Goal: Task Accomplishment & Management: Manage account settings

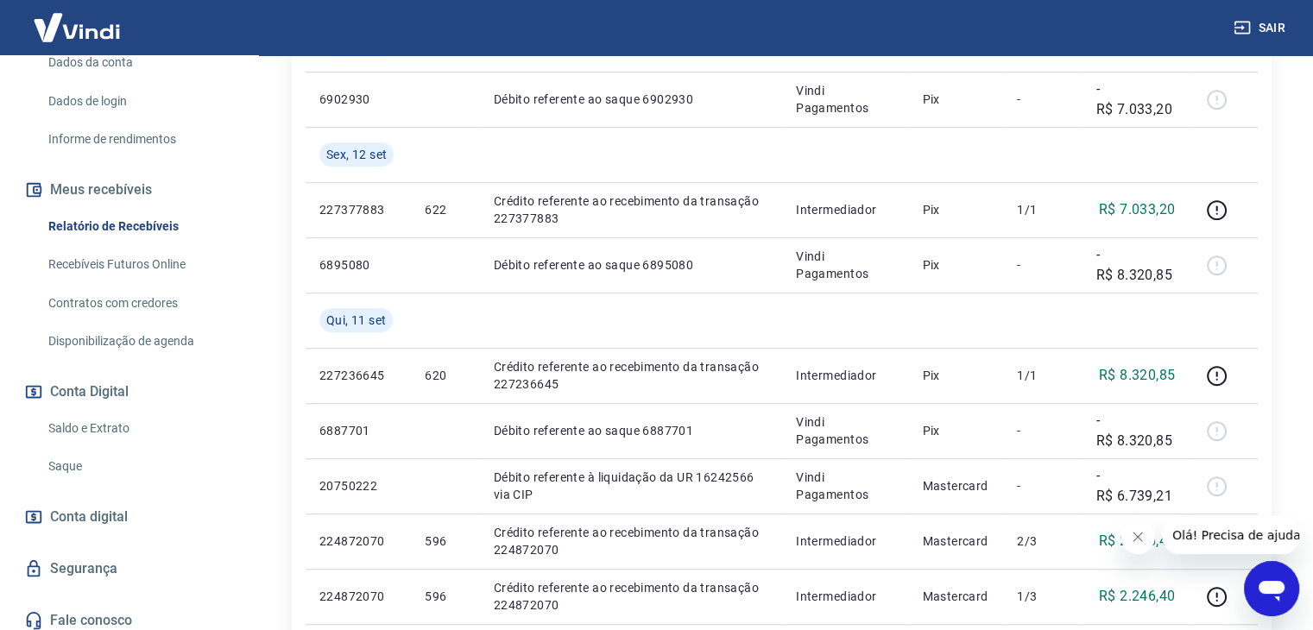
scroll to position [270, 0]
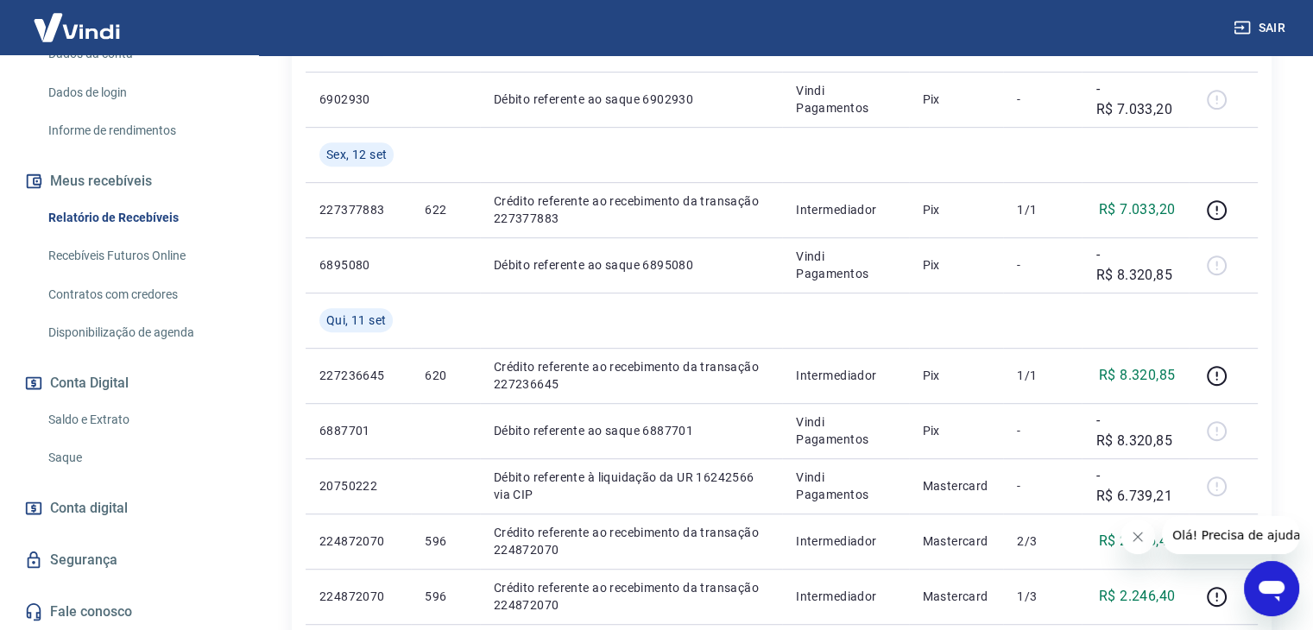
click at [96, 415] on link "Saldo e Extrato" at bounding box center [139, 419] width 196 height 35
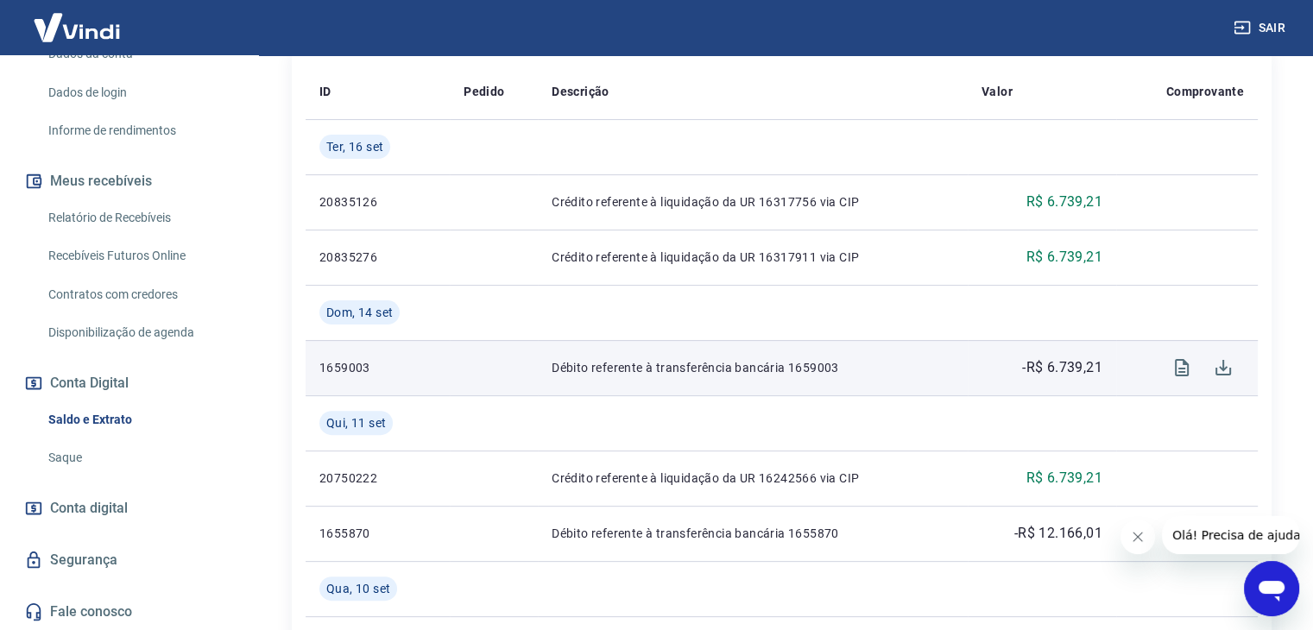
scroll to position [518, 0]
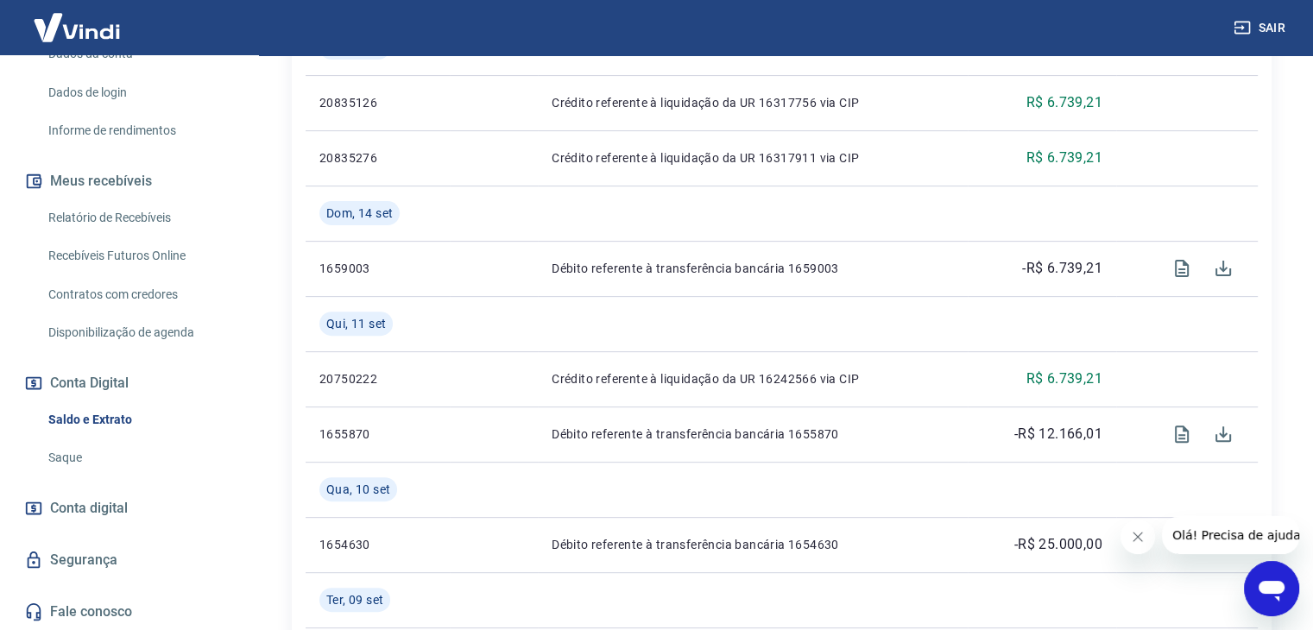
click at [158, 208] on link "Relatório de Recebíveis" at bounding box center [139, 217] width 196 height 35
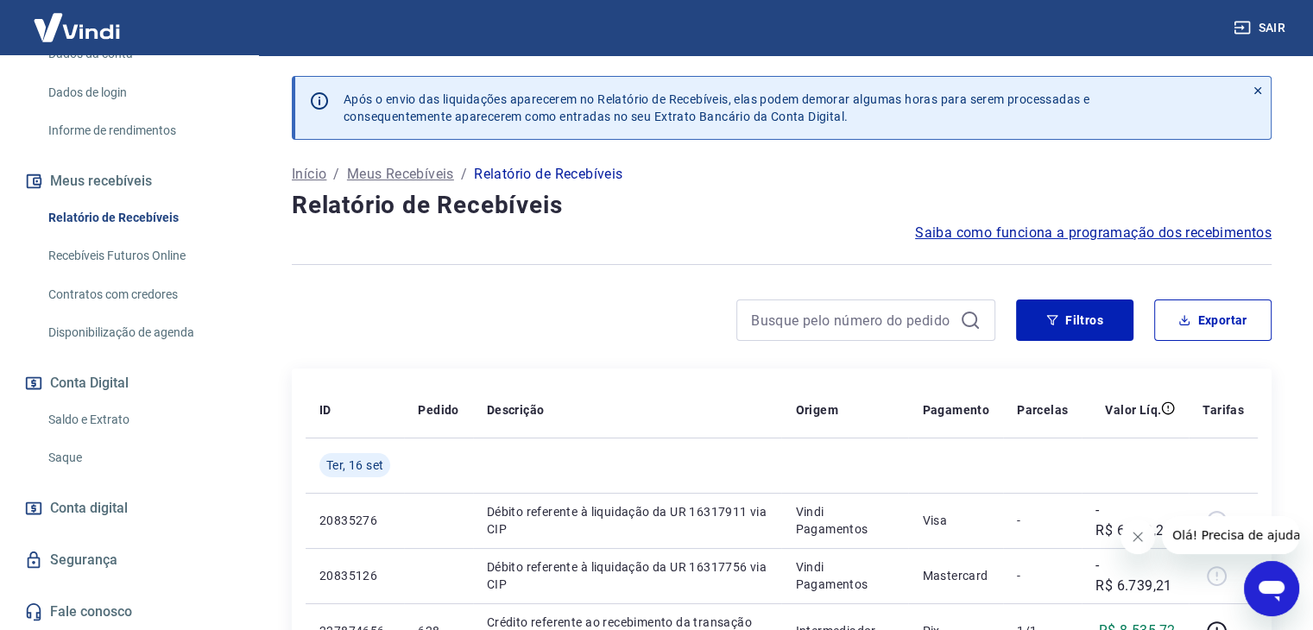
scroll to position [173, 0]
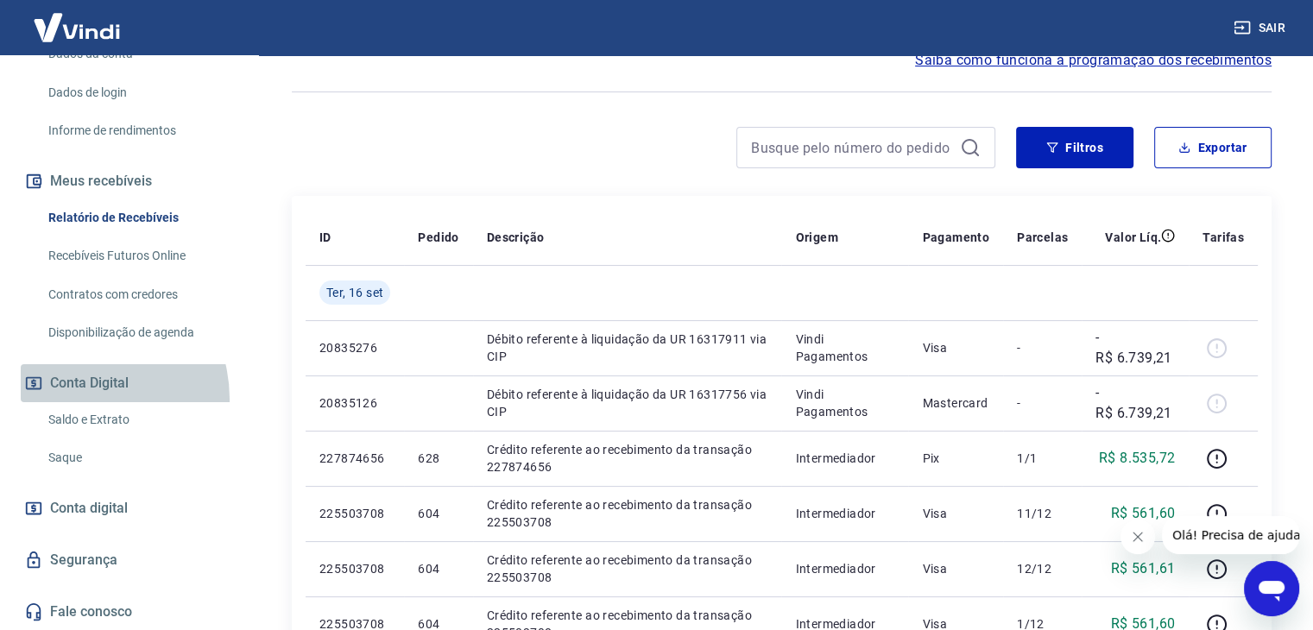
click at [79, 399] on button "Conta Digital" at bounding box center [129, 383] width 217 height 38
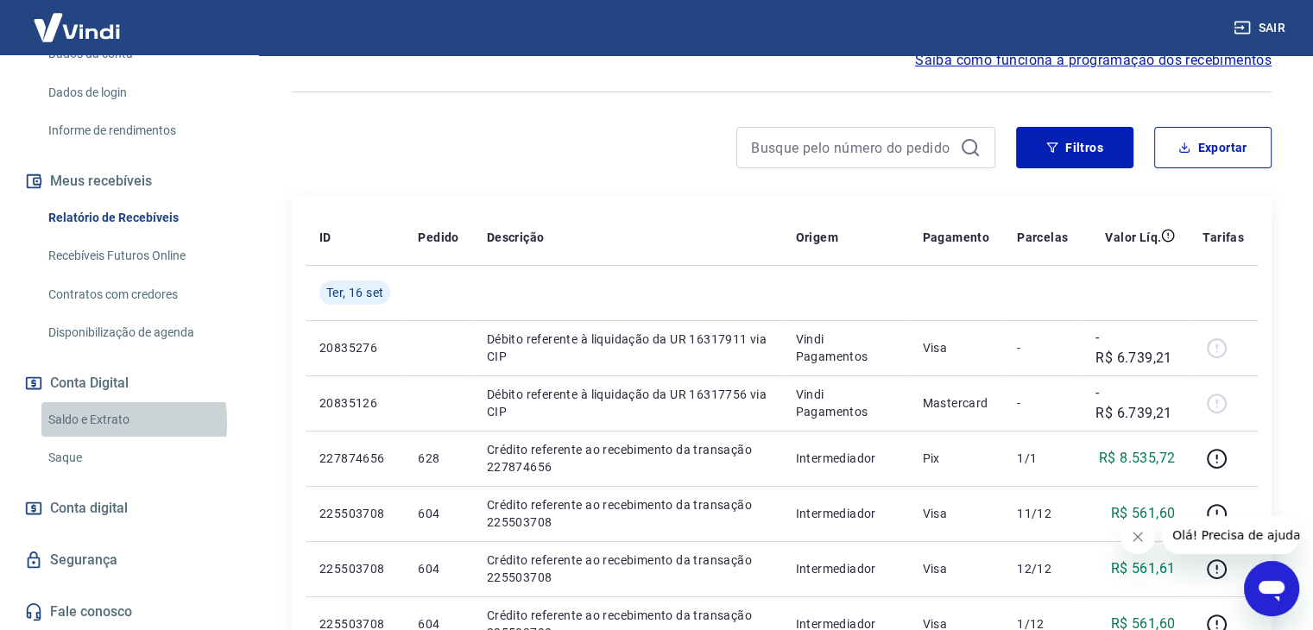
click at [95, 422] on link "Saldo e Extrato" at bounding box center [139, 419] width 196 height 35
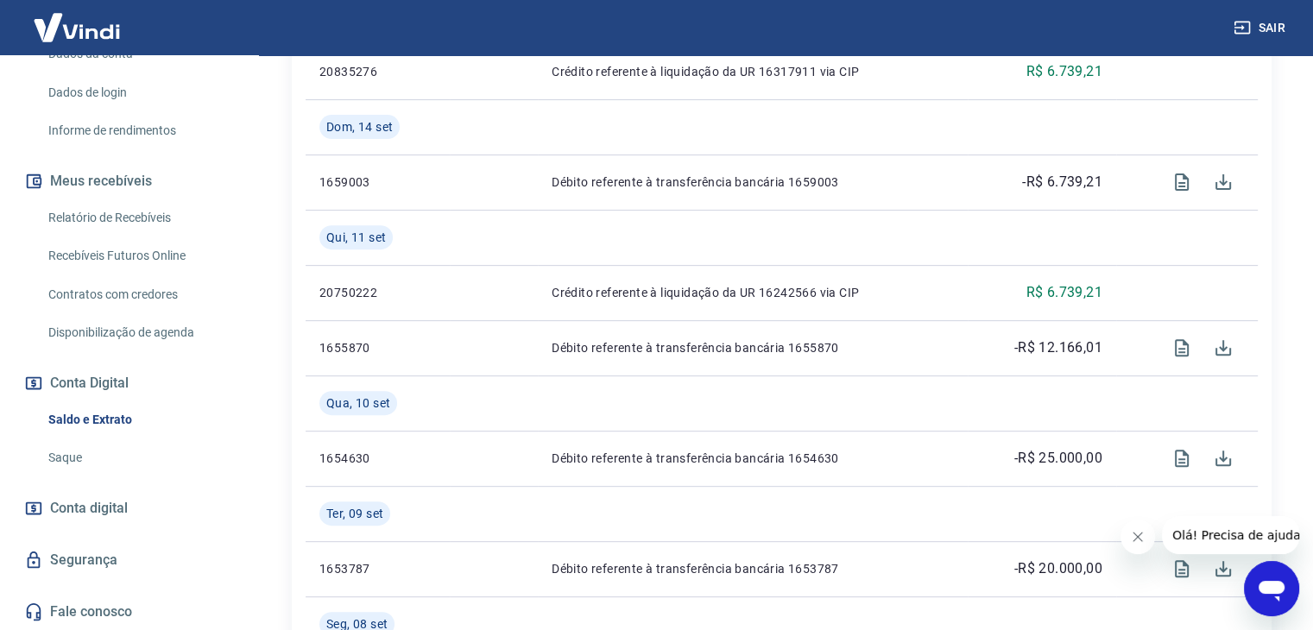
scroll to position [259, 0]
